Goal: Find specific page/section: Find specific page/section

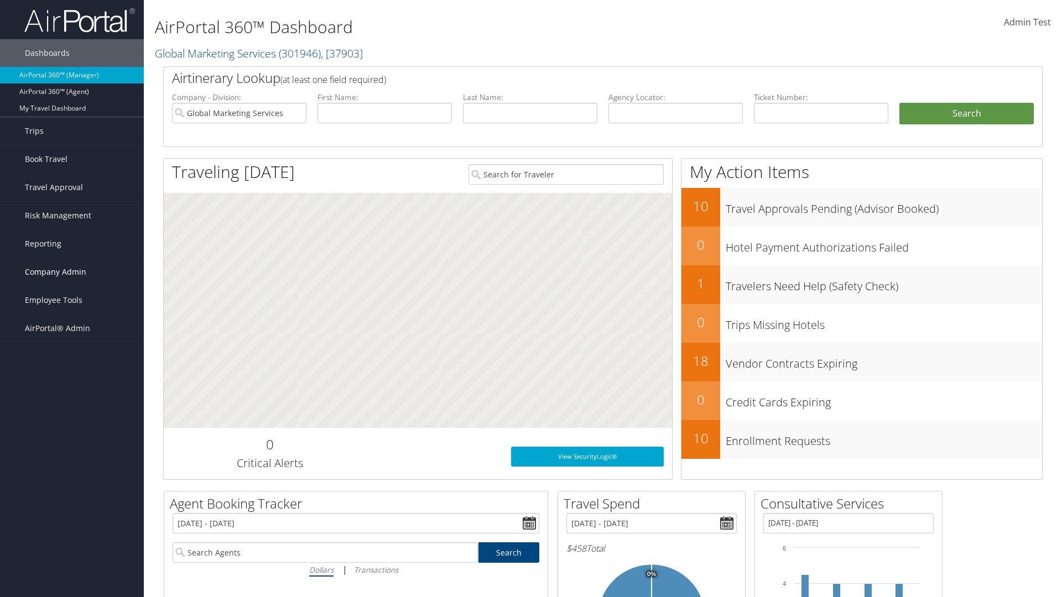
click at [72, 272] on span "Company Admin" at bounding box center [55, 272] width 61 height 28
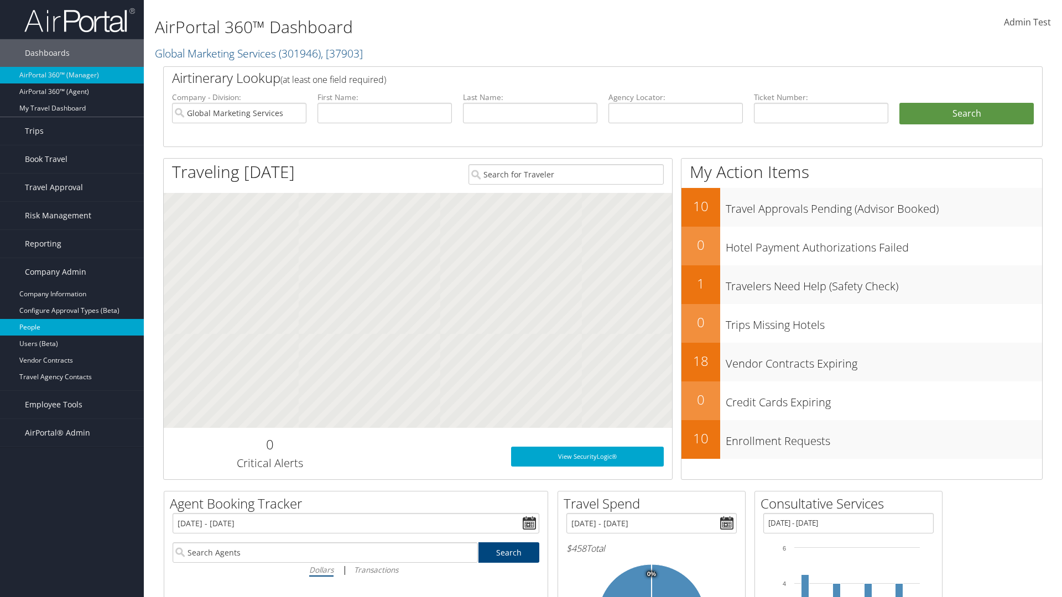
click at [72, 327] on link "People" at bounding box center [72, 327] width 144 height 17
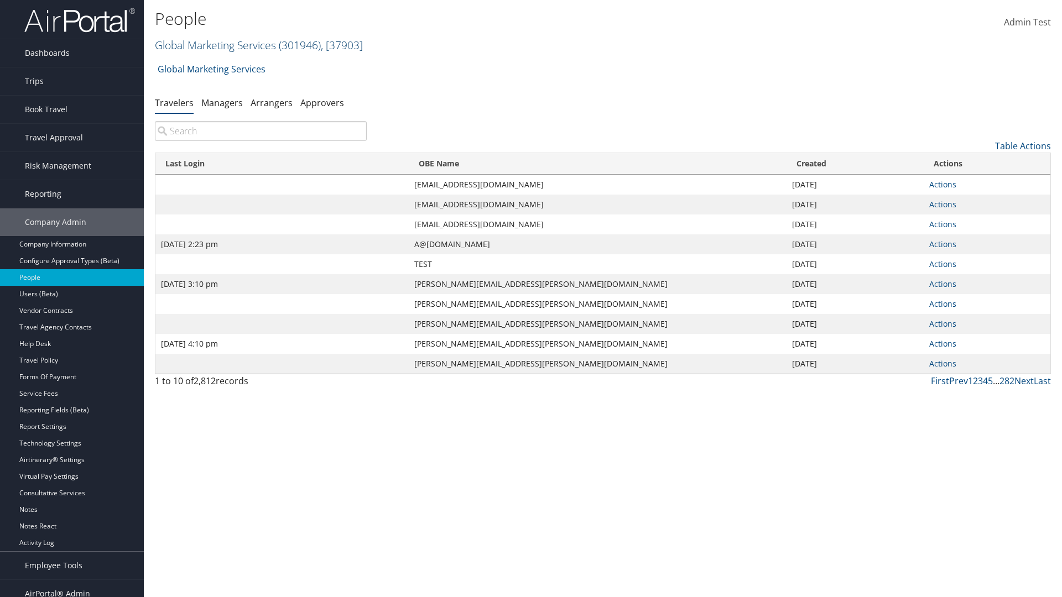
click at [214, 45] on link "Global Marketing Services ( 301946 ) , [ 37903 ]" at bounding box center [259, 45] width 208 height 15
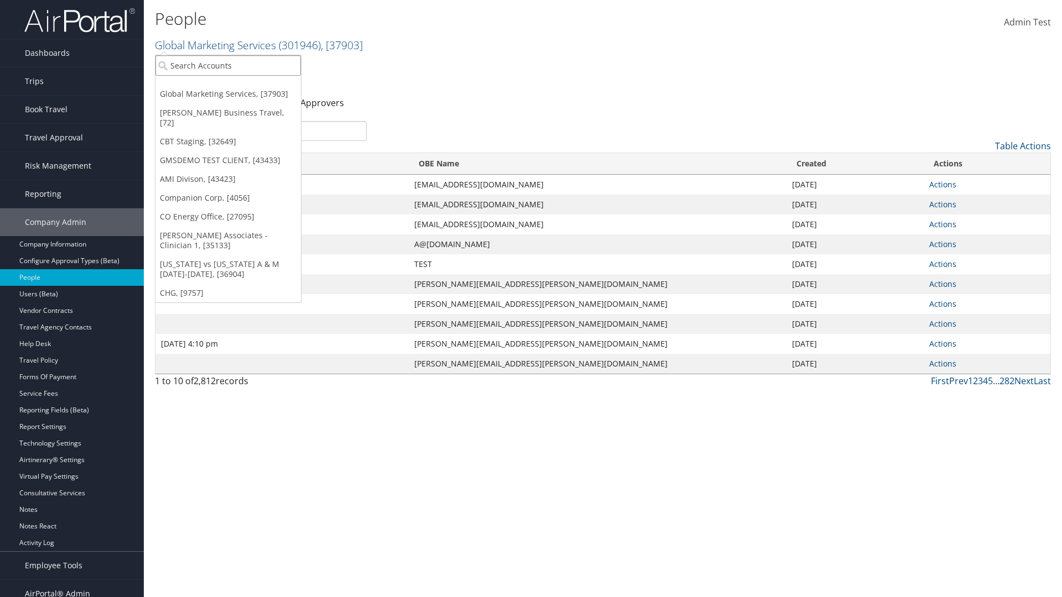
click at [228, 65] on input "search" at bounding box center [227, 65] width 145 height 20
type input "Global Marketing Services"
click at [238, 86] on div "Global Marketing Services (301946), [37903]" at bounding box center [238, 86] width 178 height 10
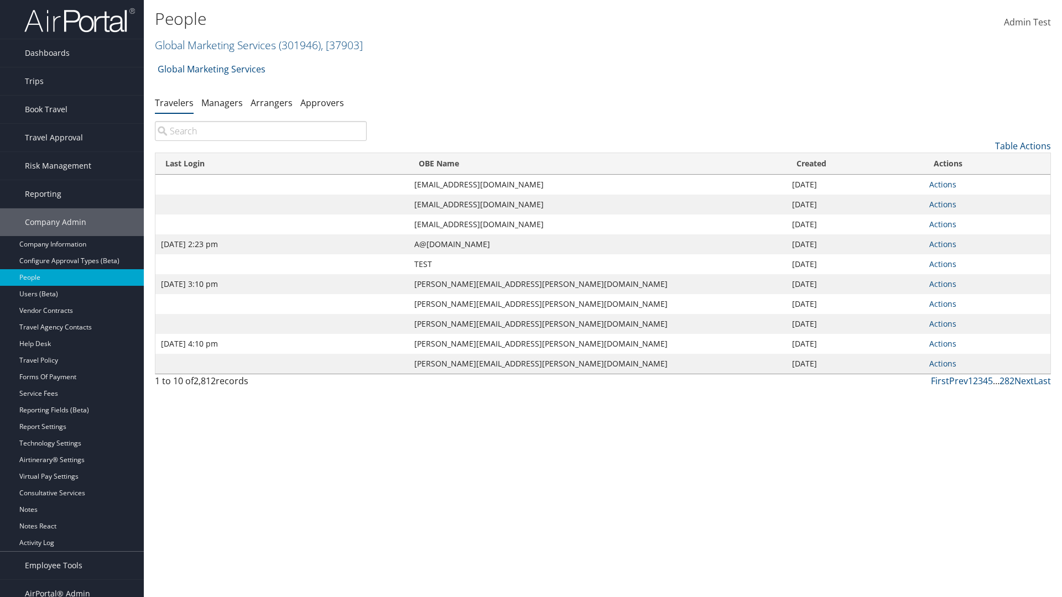
click at [260, 131] on input "search" at bounding box center [261, 131] width 212 height 20
type input "Sep 17, 2020 2:23 pm"
